Goal: Information Seeking & Learning: Learn about a topic

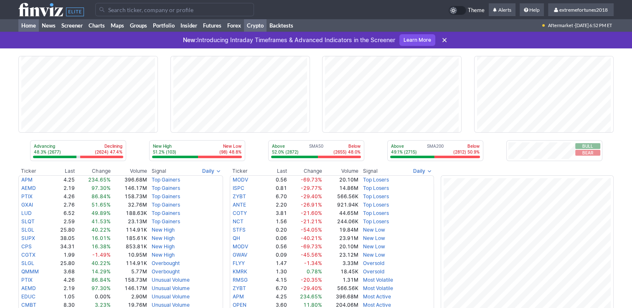
drag, startPoint x: 0, startPoint y: 0, endPoint x: 261, endPoint y: 28, distance: 262.2
click at [261, 28] on link "Crypto" at bounding box center [255, 25] width 23 height 13
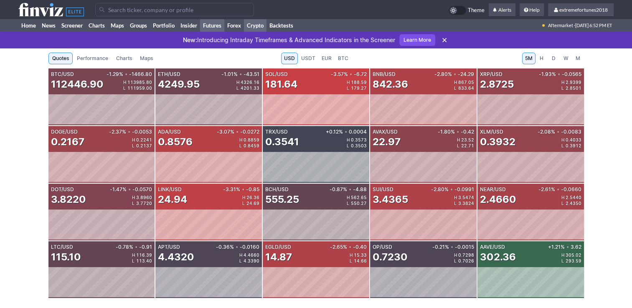
click at [222, 25] on link "Futures" at bounding box center [212, 25] width 24 height 13
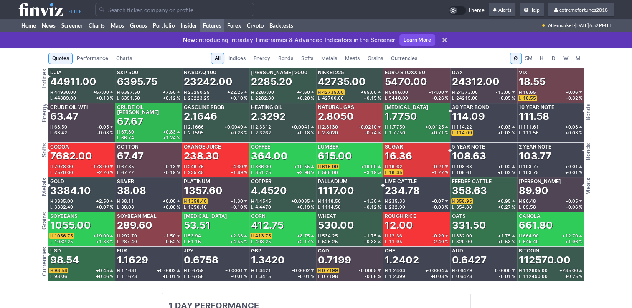
click at [401, 60] on span "Currencies" at bounding box center [404, 58] width 26 height 8
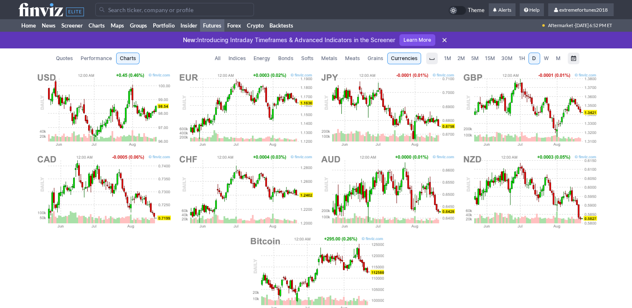
click at [333, 59] on span "Metals" at bounding box center [329, 58] width 16 height 8
